Goal: Information Seeking & Learning: Find contact information

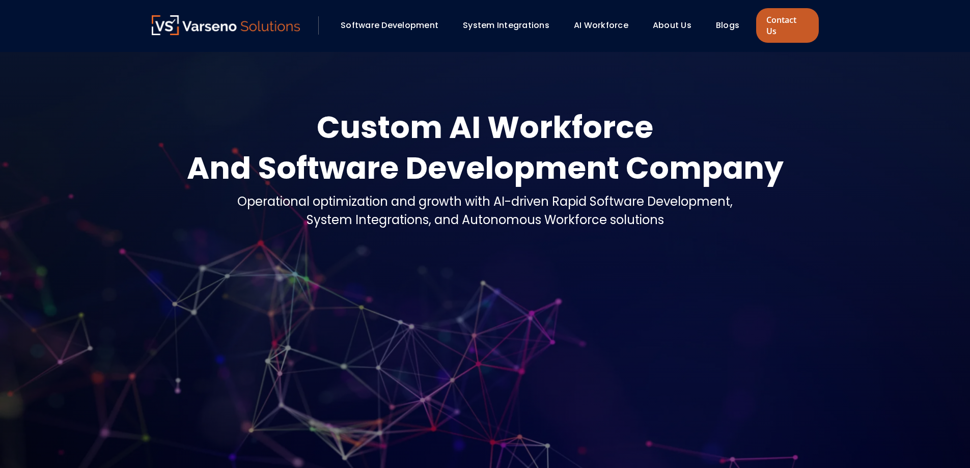
click at [776, 23] on link "Contact Us" at bounding box center [788, 25] width 62 height 35
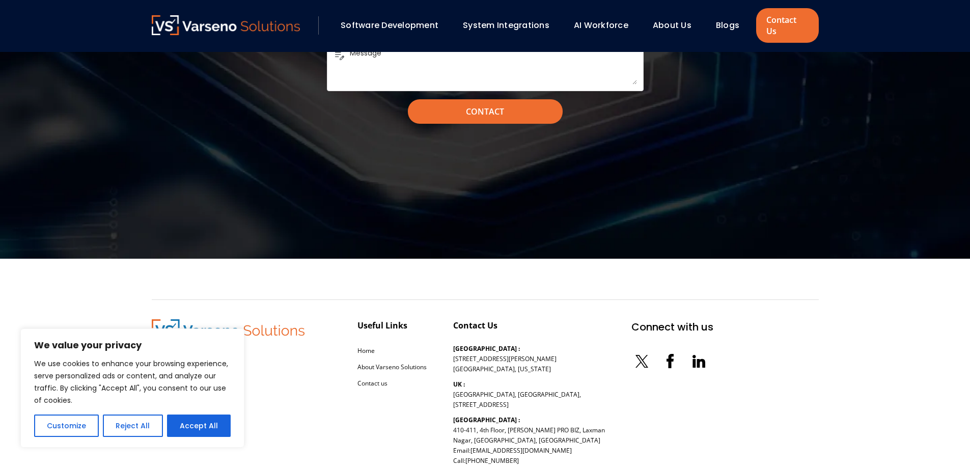
scroll to position [1183, 0]
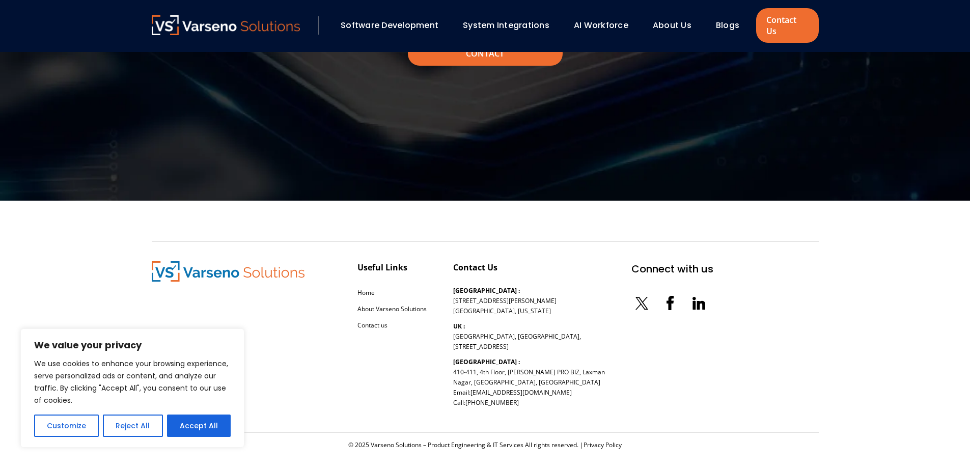
click at [455, 322] on b "UK :" at bounding box center [459, 326] width 12 height 9
click at [503, 368] on p "India : 410-411, 4th Floor, NANDAN PRO BIZ, Laxman Nagar, Baner, Pune, Maharash…" at bounding box center [529, 382] width 152 height 51
click at [522, 328] on p "UK : Amber House, Tants Meadow, Lower Kilburn, Derbyshire, DE56 0NB" at bounding box center [517, 336] width 128 height 31
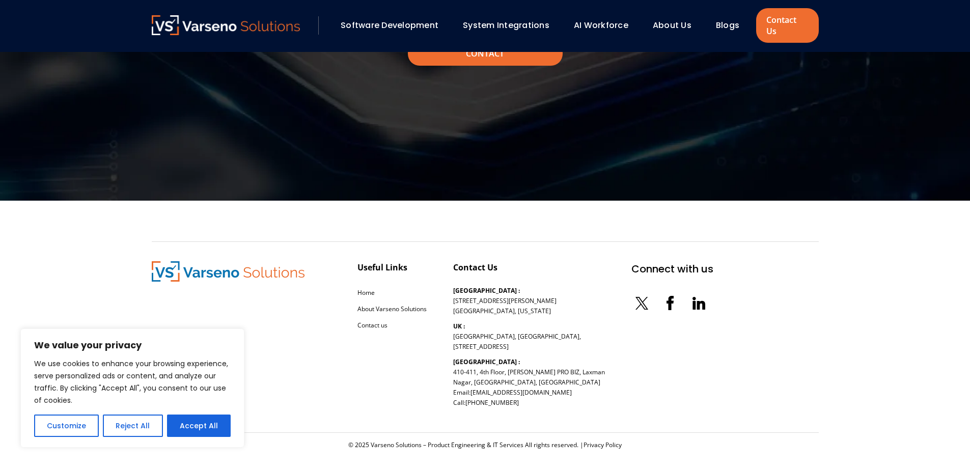
click at [522, 328] on p "UK : Amber House, Tants Meadow, Lower Kilburn, Derbyshire, DE56 0NB" at bounding box center [517, 336] width 128 height 31
